Goal: Task Accomplishment & Management: Use online tool/utility

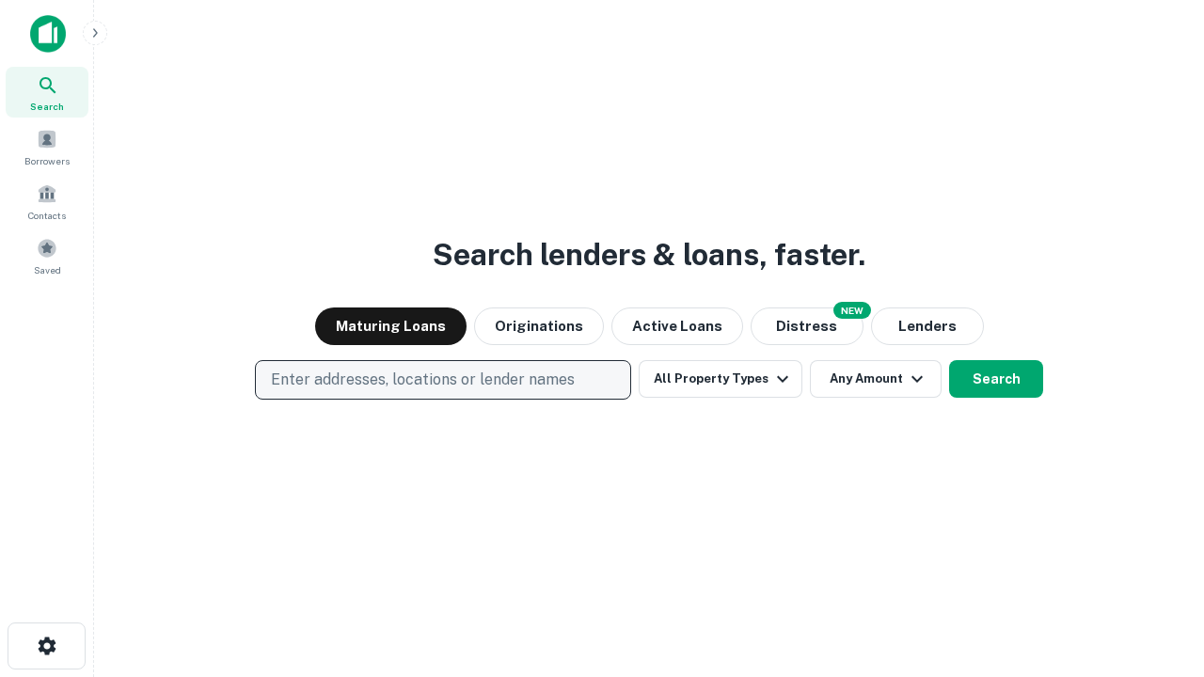
click at [442, 380] on p "Enter addresses, locations or lender names" at bounding box center [423, 380] width 304 height 23
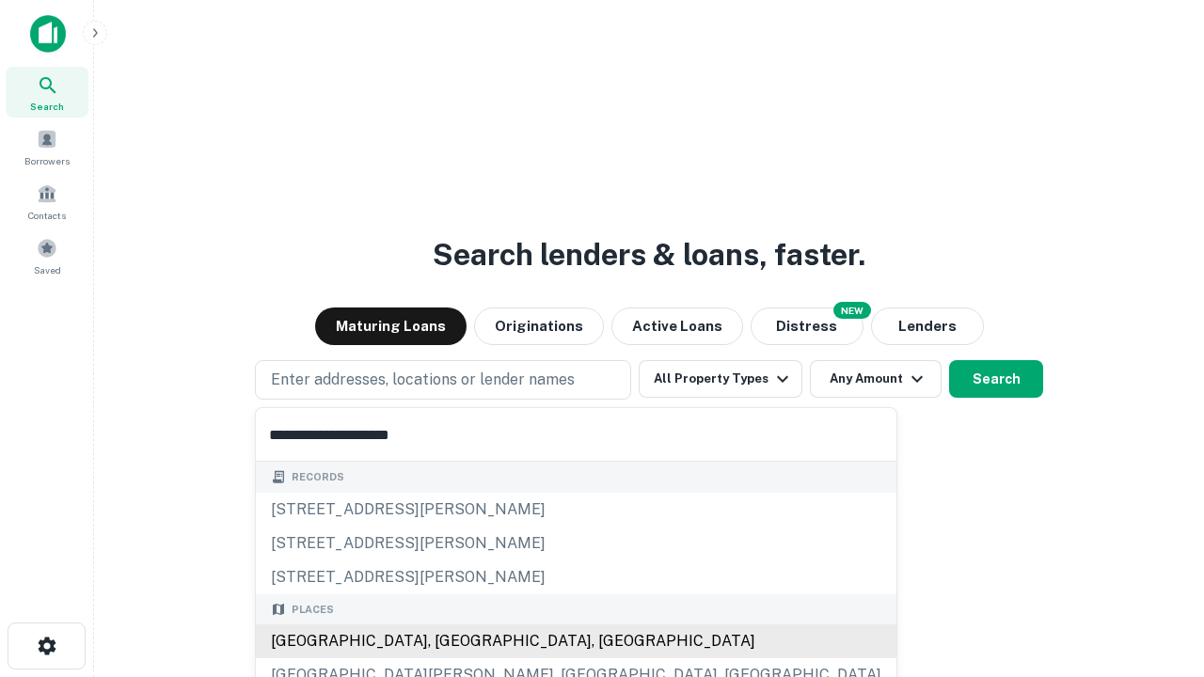
click at [450, 641] on div "Santa Monica, CA, USA" at bounding box center [576, 641] width 640 height 34
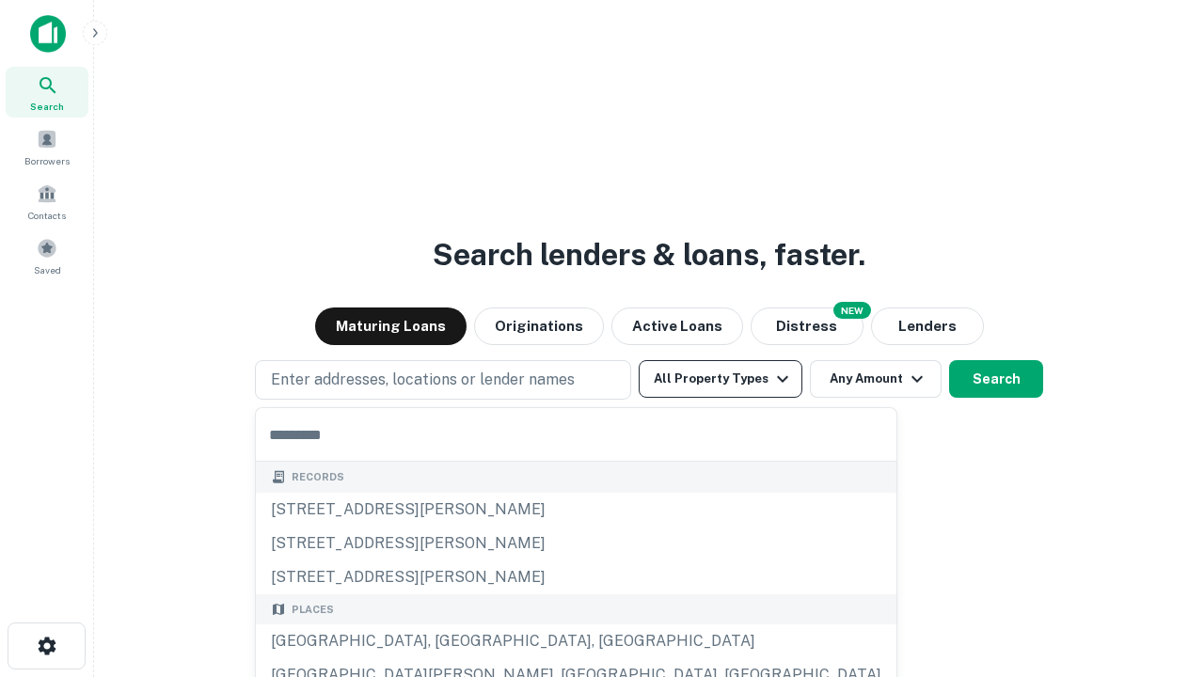
click at [720, 379] on button "All Property Types" at bounding box center [721, 379] width 164 height 38
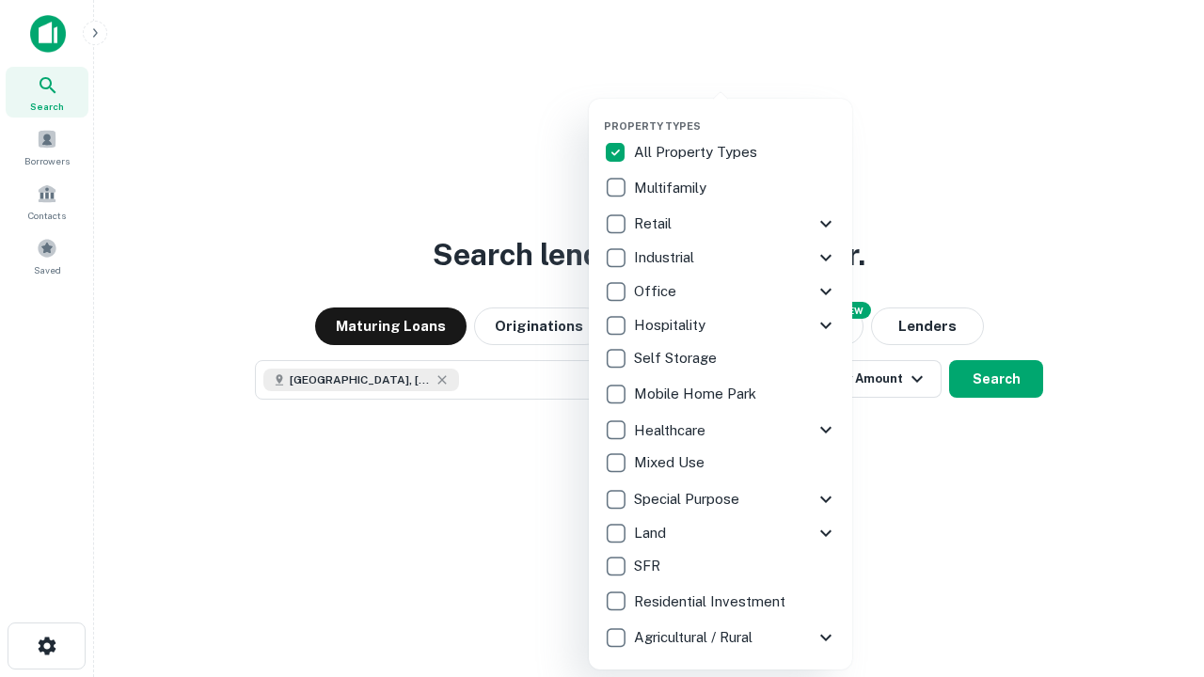
click at [735, 114] on button "button" at bounding box center [735, 114] width 263 height 1
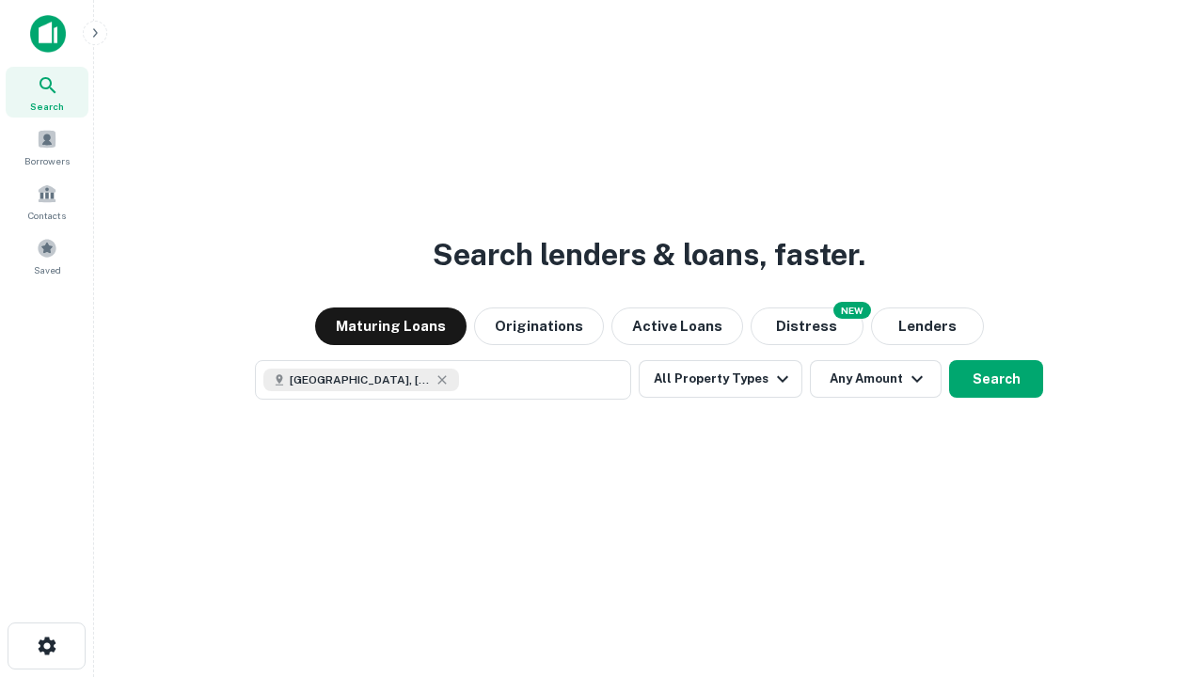
scroll to position [30, 0]
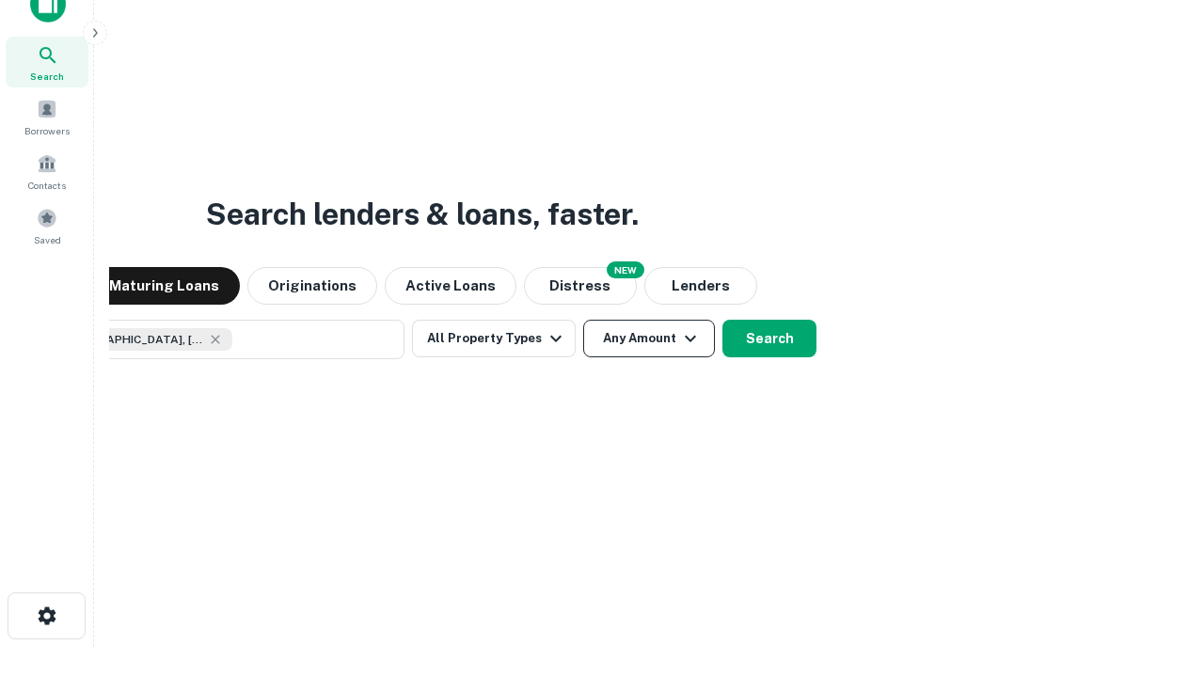
click at [583, 320] on button "Any Amount" at bounding box center [649, 339] width 132 height 38
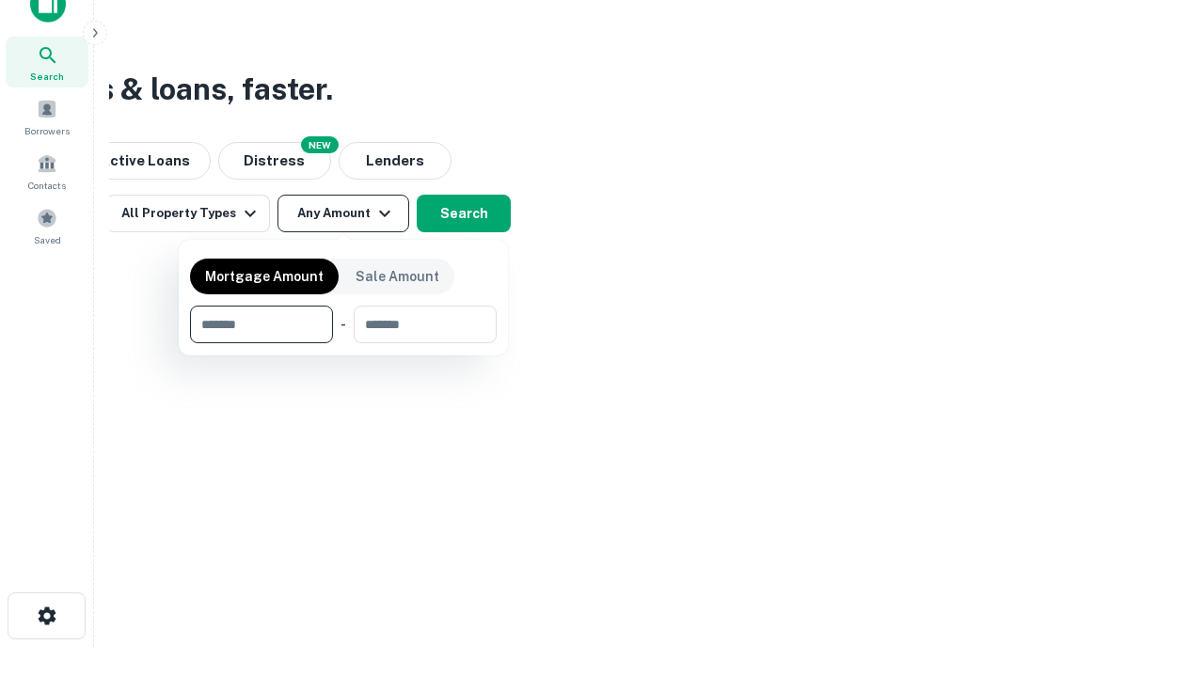
type input "*******"
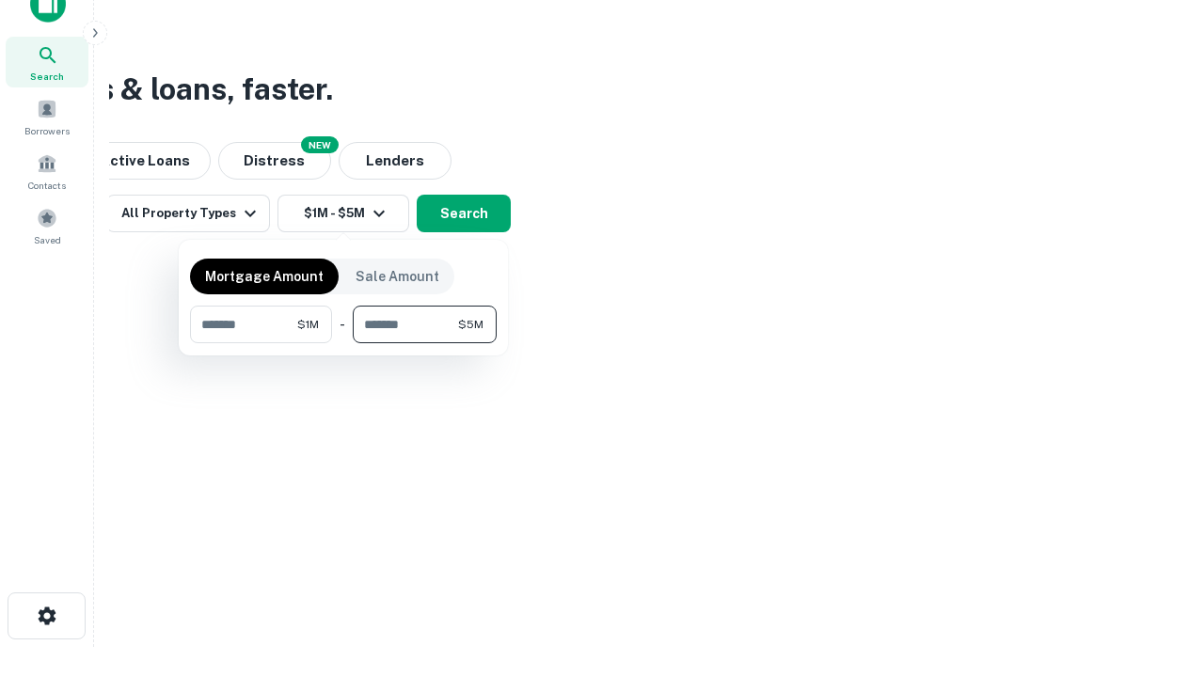
type input "*******"
click at [343, 343] on button "button" at bounding box center [343, 343] width 307 height 1
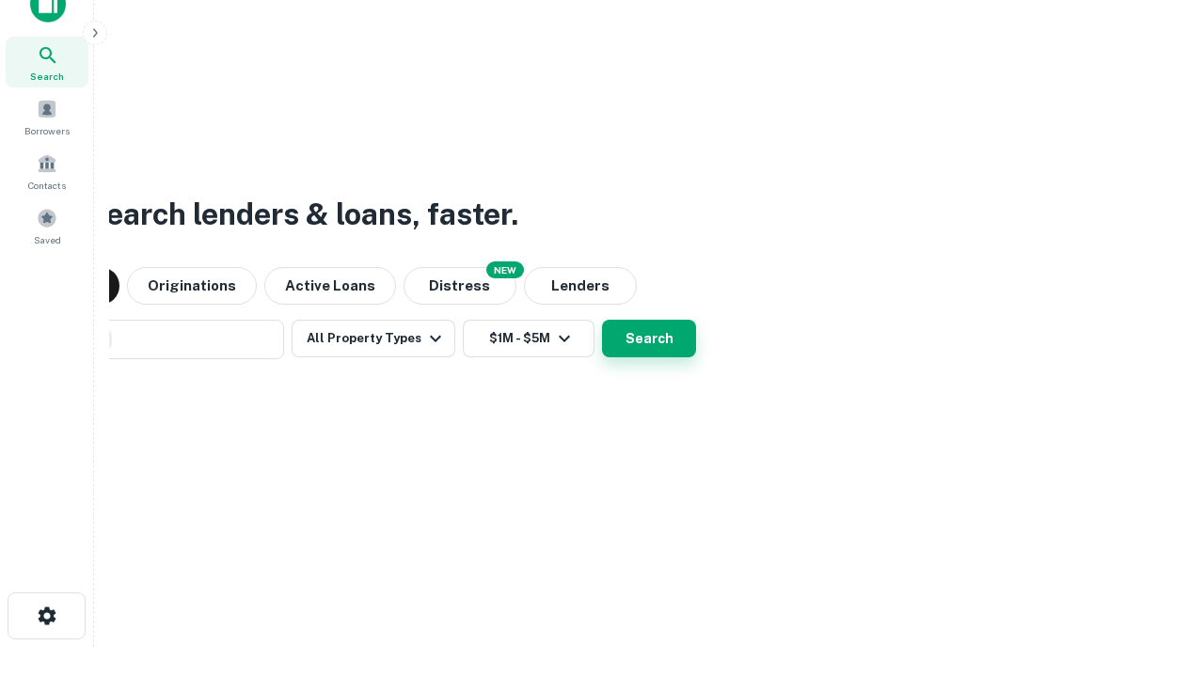
click at [602, 320] on button "Search" at bounding box center [649, 339] width 94 height 38
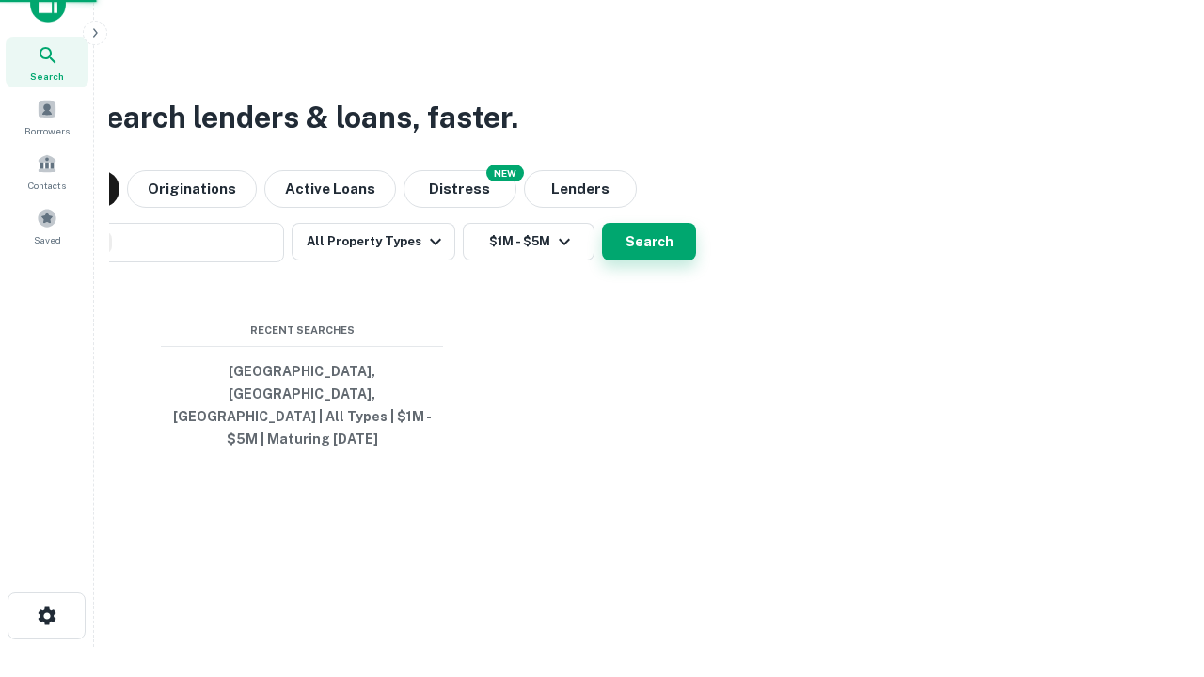
scroll to position [61, 532]
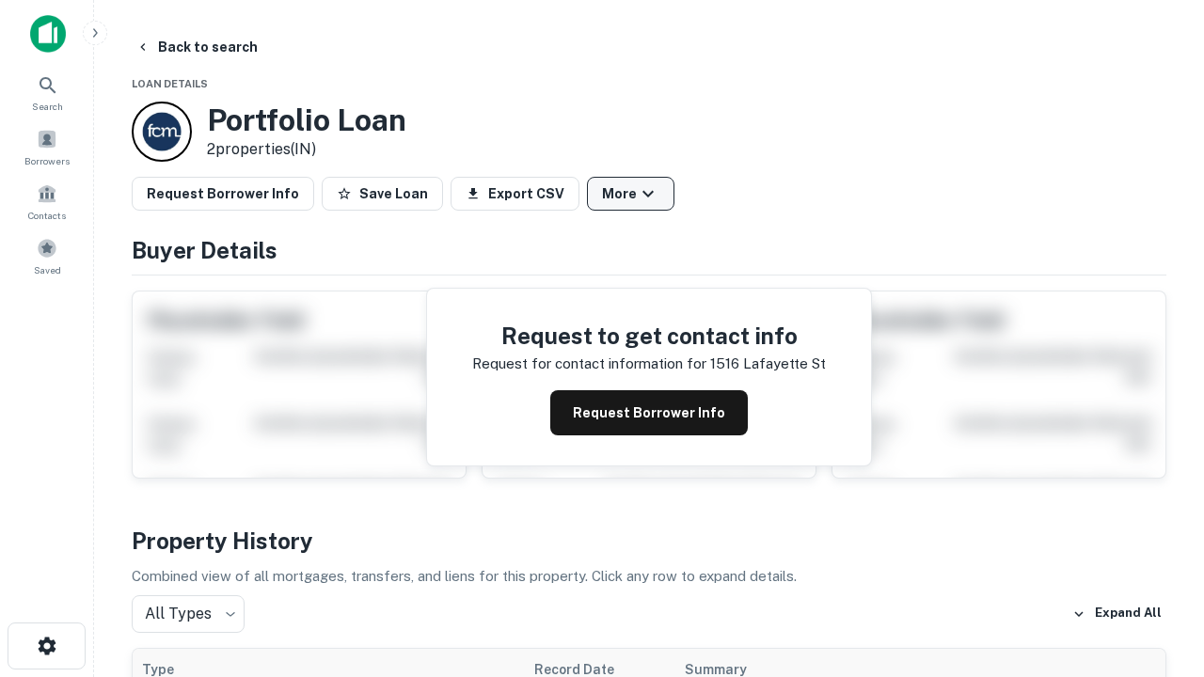
click at [630, 194] on button "More" at bounding box center [630, 194] width 87 height 34
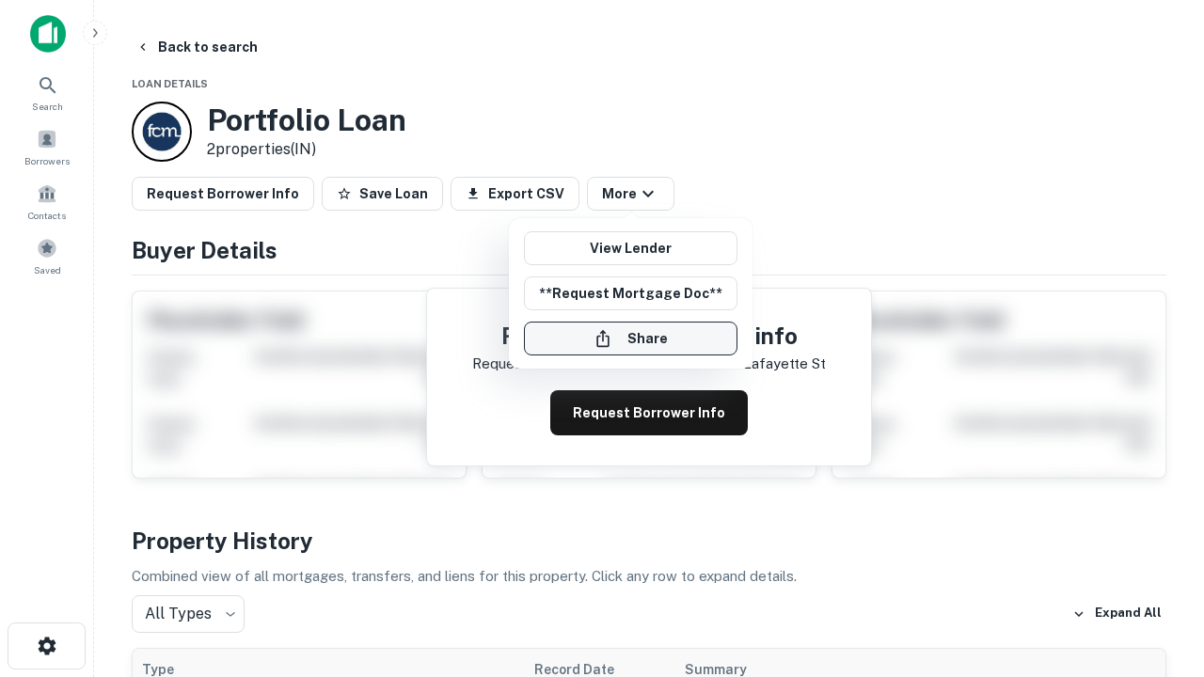
click at [630, 339] on button "Share" at bounding box center [630, 339] width 213 height 34
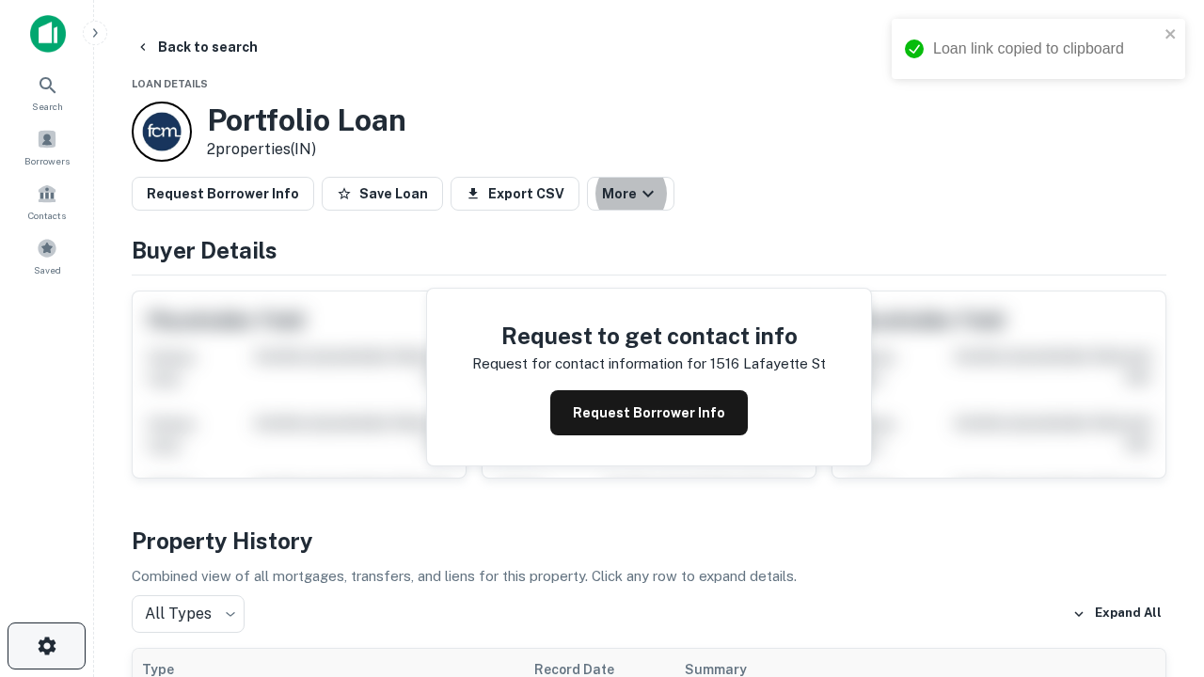
click at [46, 646] on icon "button" at bounding box center [47, 646] width 23 height 23
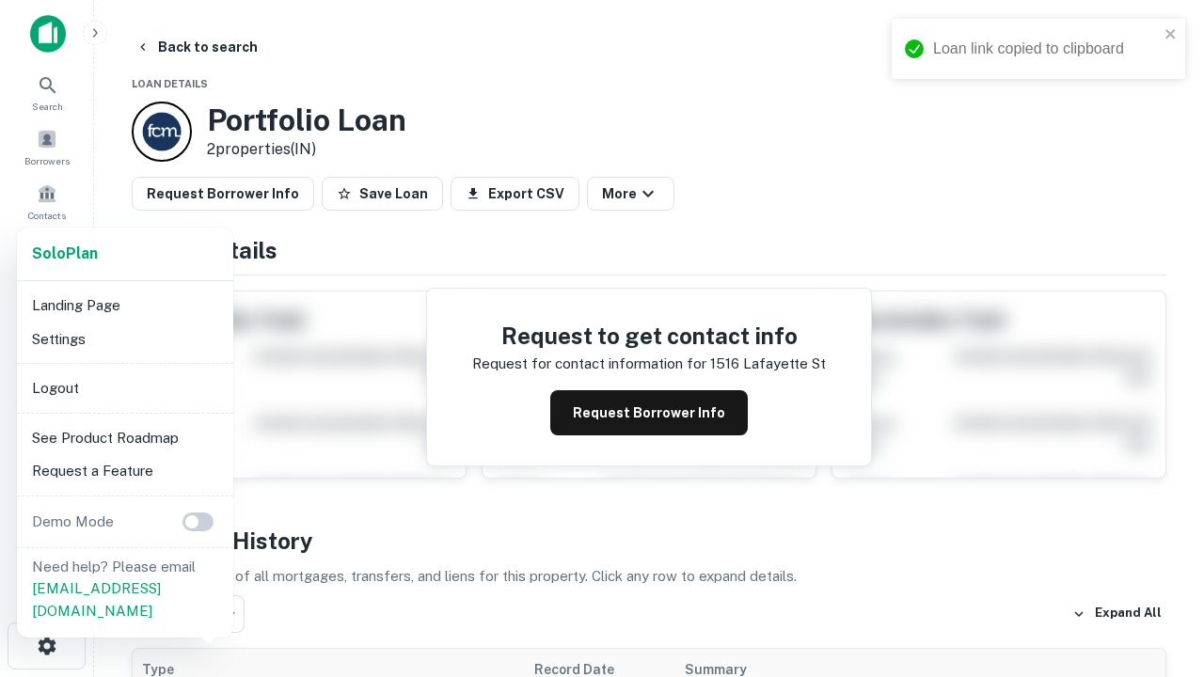
click at [124, 387] on li "Logout" at bounding box center [124, 388] width 201 height 34
